Goal: Task Accomplishment & Management: Use online tool/utility

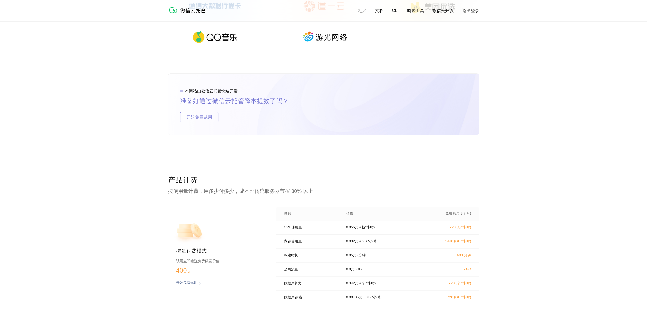
scroll to position [867, 0]
click at [186, 282] on p "开始免费试用" at bounding box center [186, 281] width 21 height 5
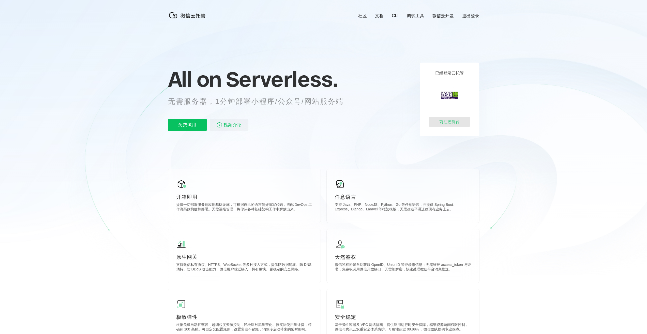
click at [453, 120] on div "前往控制台" at bounding box center [449, 122] width 41 height 10
